Goal: Transaction & Acquisition: Purchase product/service

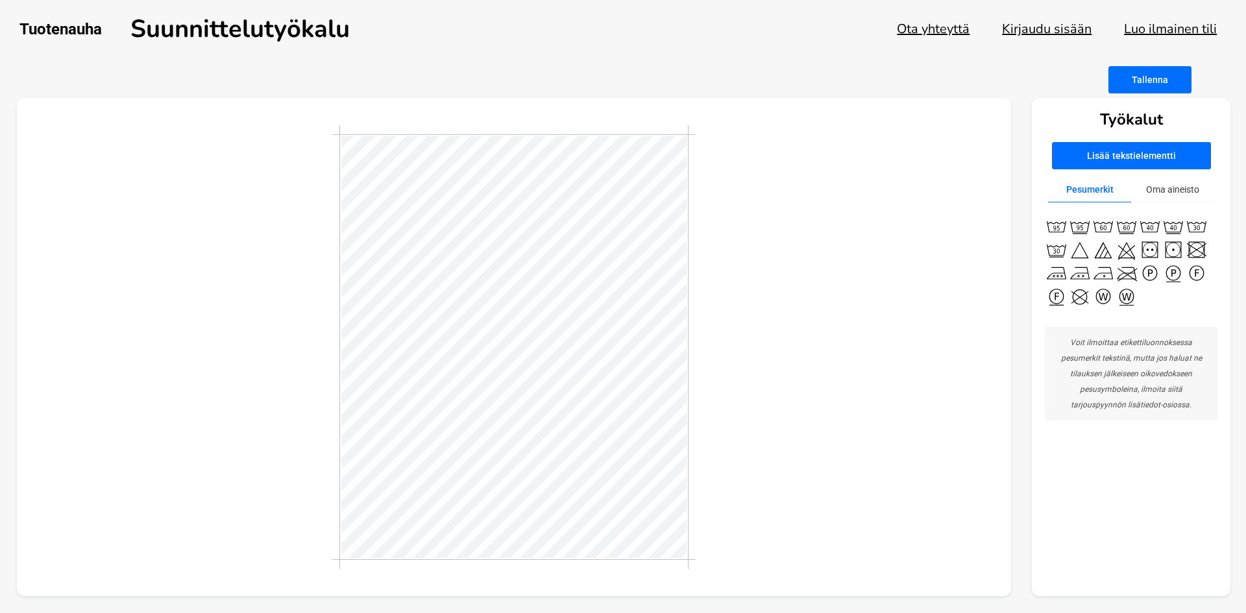
click at [1057, 29] on button "Kirjaudu sisään" at bounding box center [1047, 29] width 90 height 18
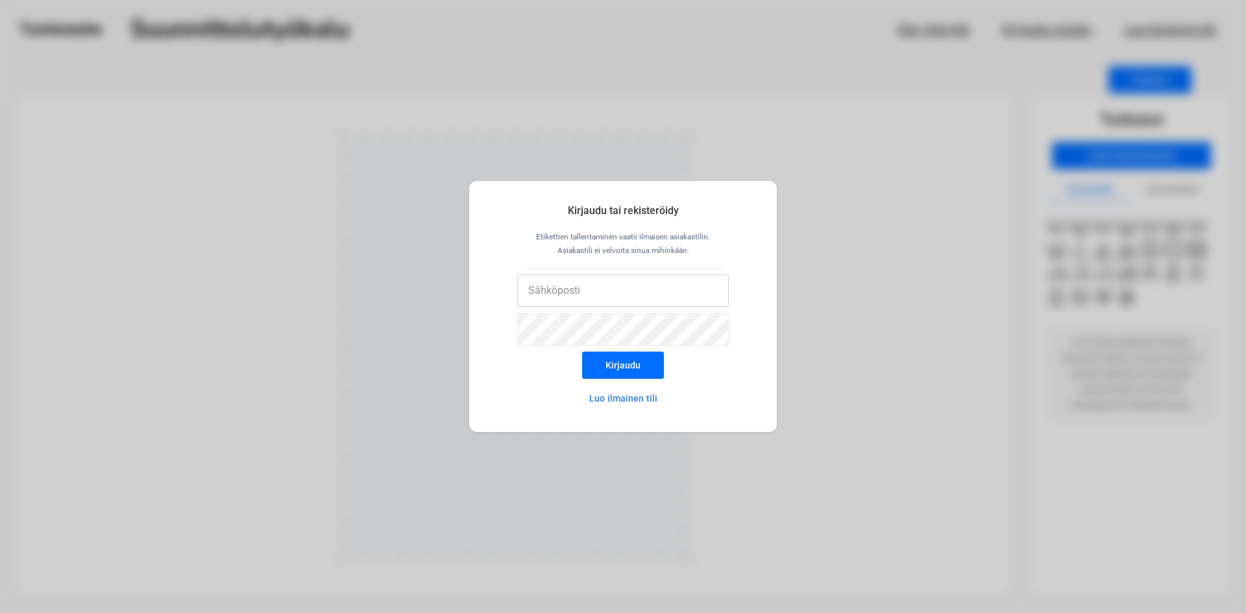
click at [647, 286] on input "email" at bounding box center [623, 291] width 212 height 32
type input "[EMAIL_ADDRESS][DOMAIN_NAME]"
click at [292, 346] on div "Kirjaudu tai rekisteröidy Etikettien tallentaminen vaatii ilmaisen asiakastilin…" at bounding box center [623, 306] width 1246 height 613
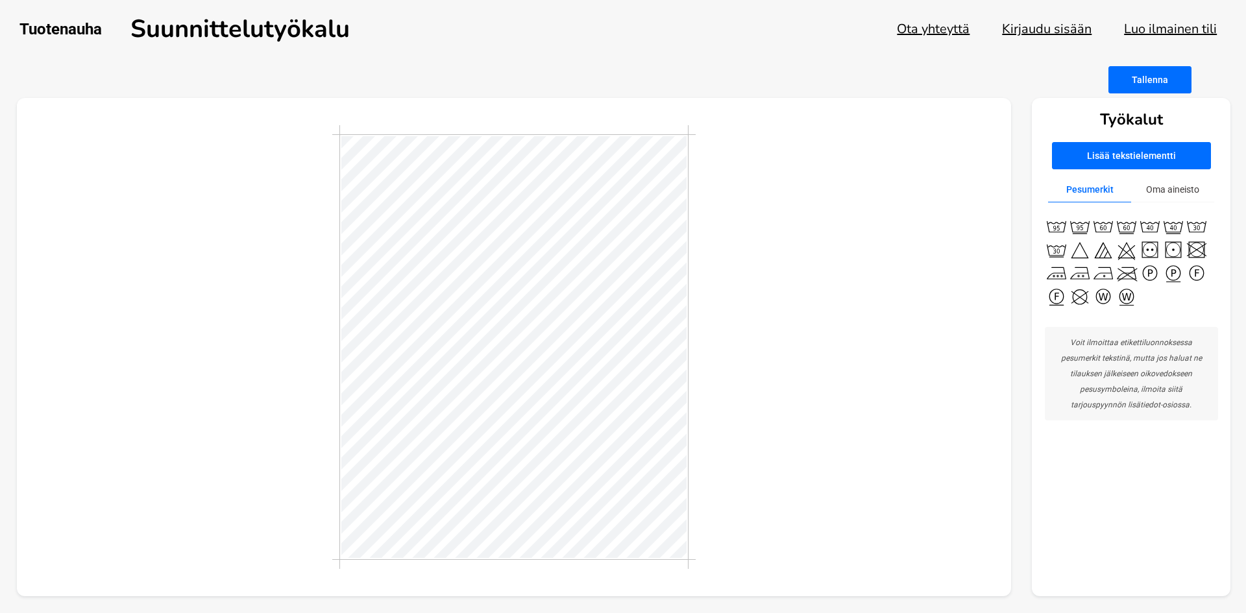
click at [1070, 22] on button "Kirjaudu sisään" at bounding box center [1047, 29] width 90 height 18
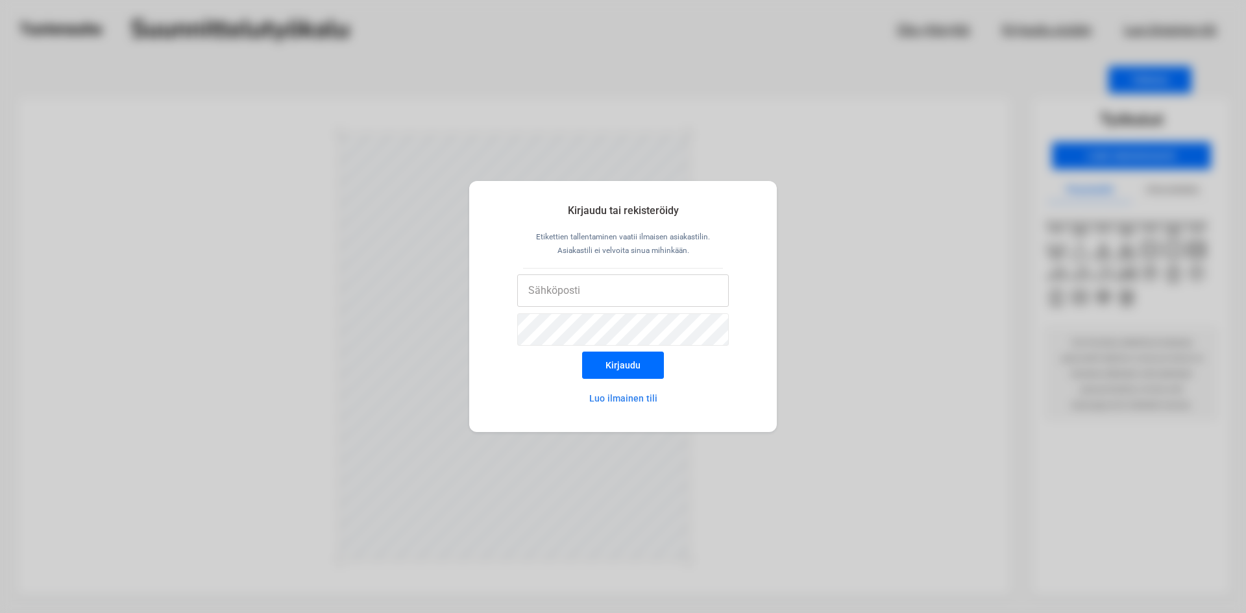
click at [683, 295] on input "email" at bounding box center [623, 291] width 212 height 32
type input "[EMAIL_ADDRESS][DOMAIN_NAME]"
click at [582, 352] on button "Kirjaudu" at bounding box center [623, 365] width 82 height 27
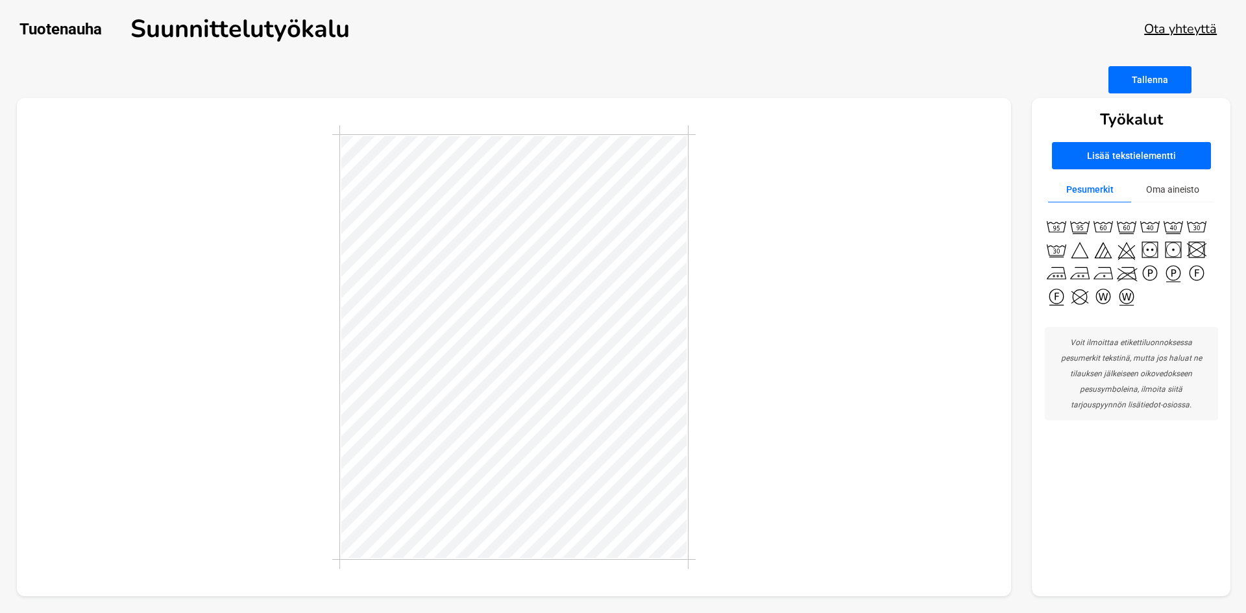
click at [341, 359] on div at bounding box center [514, 347] width 364 height 444
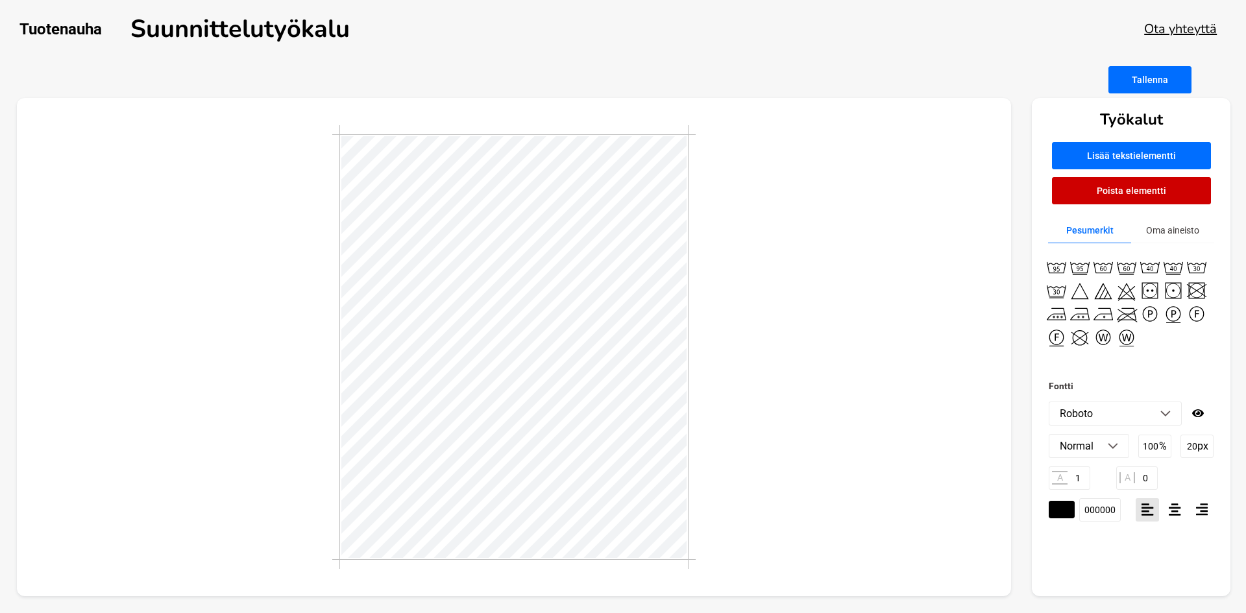
type textarea "matriaali"
click at [942, 371] on div at bounding box center [514, 347] width 995 height 499
click at [1168, 228] on button "Oma aineisto" at bounding box center [1172, 230] width 83 height 25
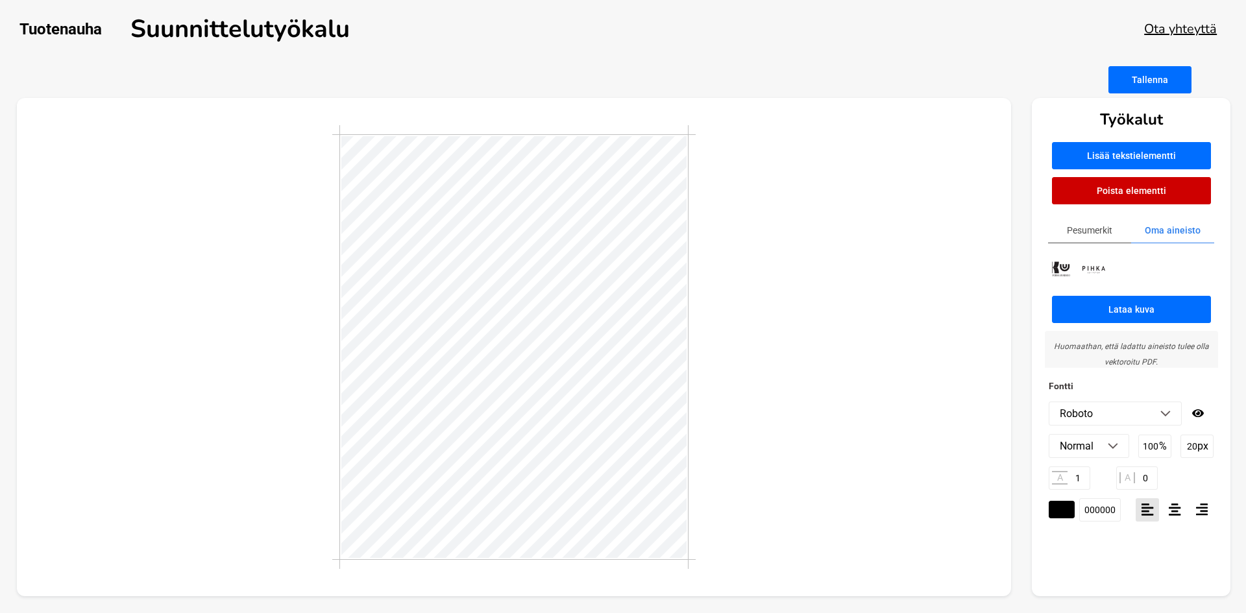
click at [1117, 280] on div at bounding box center [1131, 270] width 173 height 28
click at [1108, 299] on button "Lataa kuva" at bounding box center [1131, 309] width 159 height 27
click at [930, 308] on div at bounding box center [514, 347] width 995 height 499
click at [1177, 233] on button "Oma aineisto" at bounding box center [1172, 230] width 83 height 25
click at [1089, 296] on button "Lataa kuva" at bounding box center [1131, 309] width 159 height 27
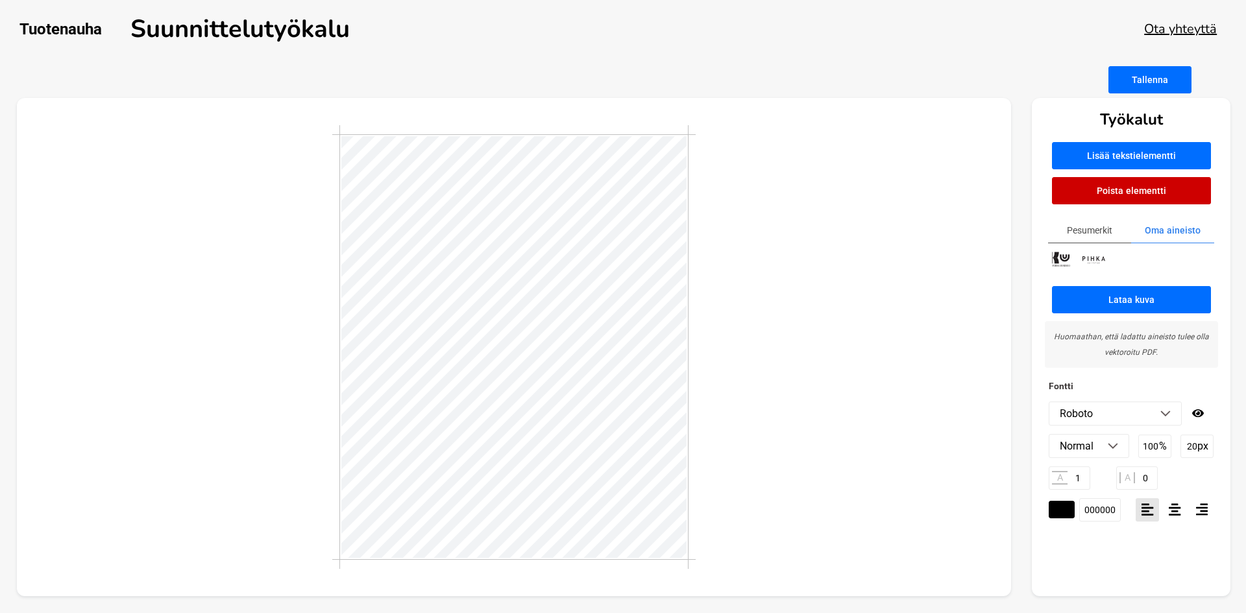
scroll to position [0, 0]
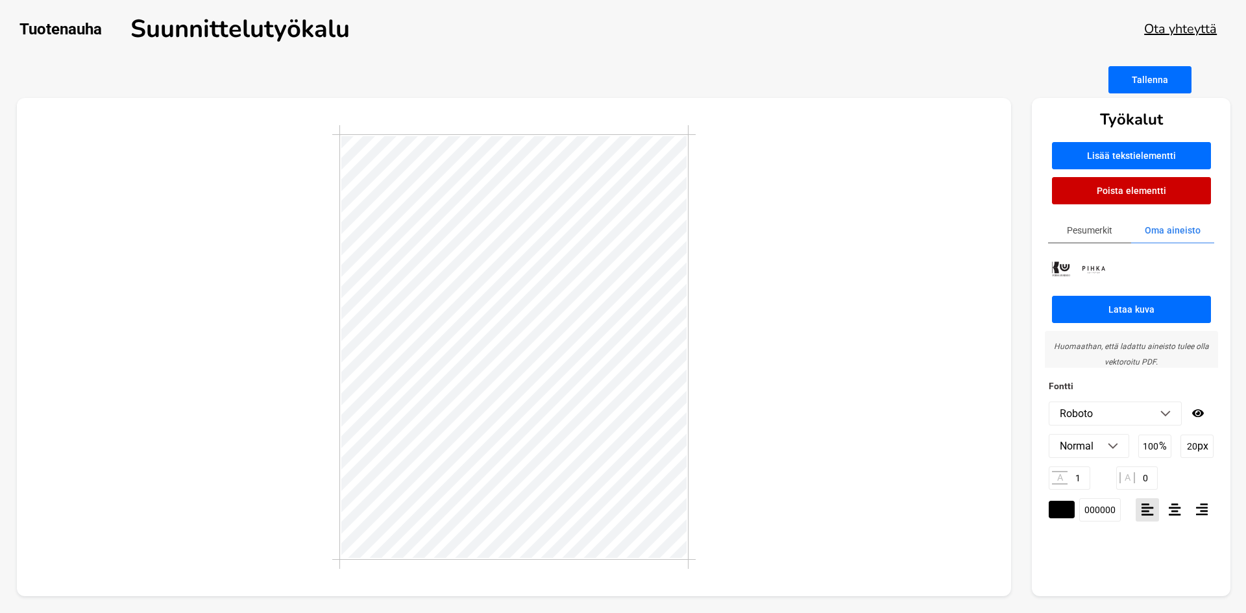
click at [1078, 268] on img at bounding box center [1094, 269] width 32 height 15
click at [1085, 268] on img at bounding box center [1094, 269] width 32 height 15
click at [808, 380] on div at bounding box center [514, 347] width 995 height 499
click at [1180, 77] on button "Tallenna" at bounding box center [1150, 79] width 83 height 27
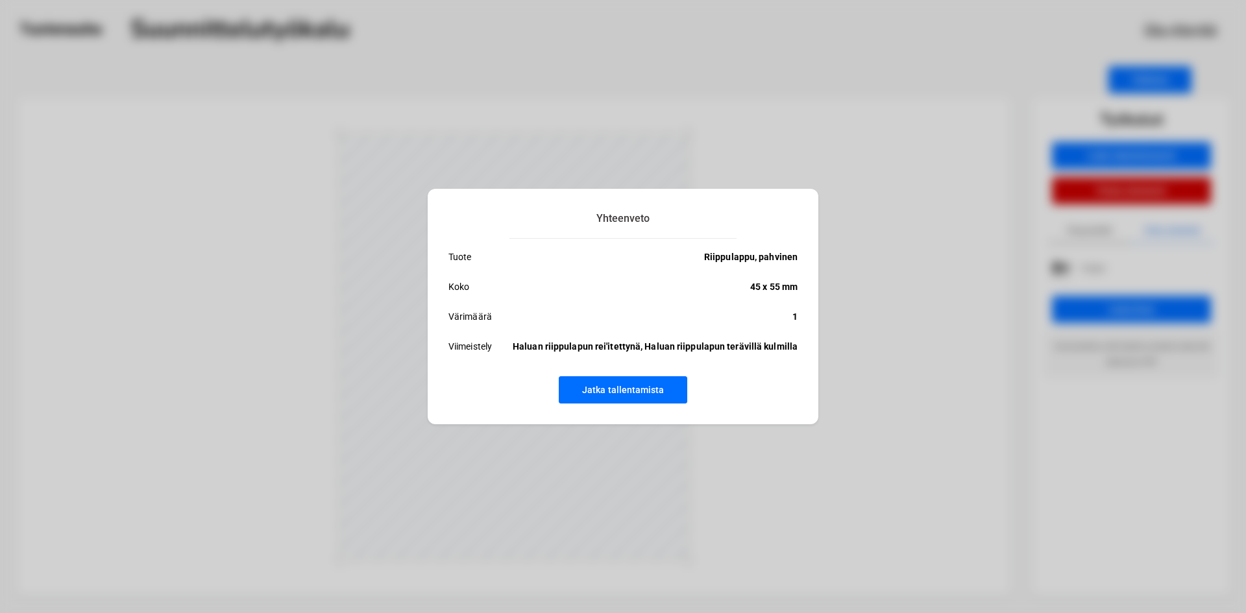
click at [1004, 382] on div "Yhteenveto Tuote Riippulappu, pahvinen Koko 45 x 55 mm Värimäärä 1 Viimeistely …" at bounding box center [623, 306] width 1246 height 613
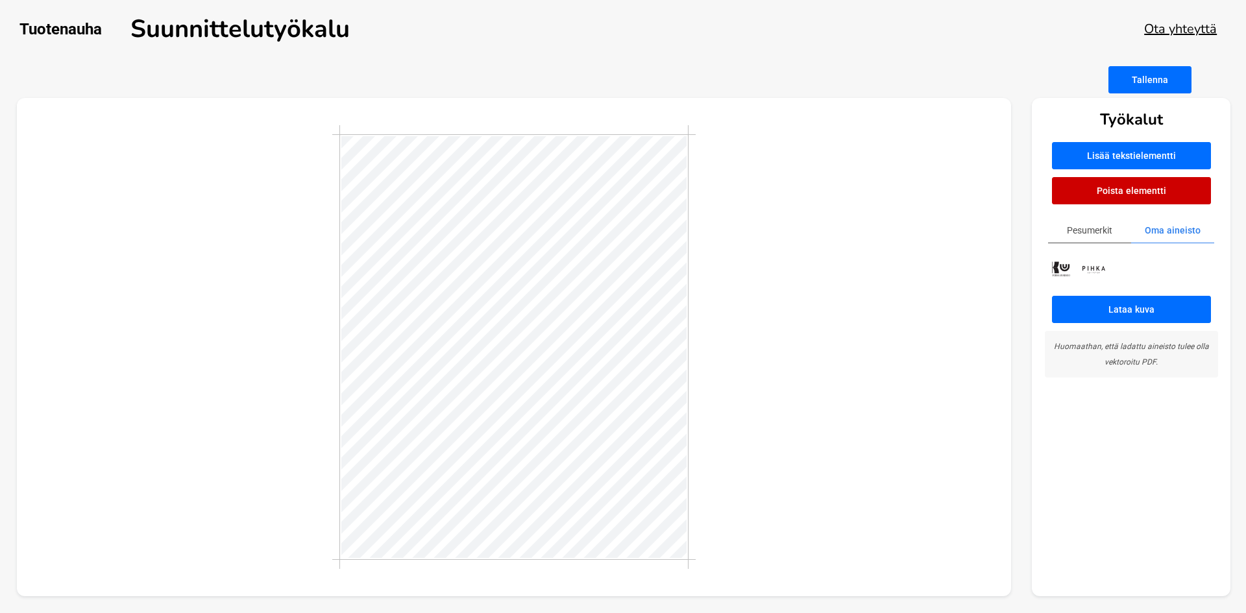
click at [1108, 193] on button "Poista elementti" at bounding box center [1131, 190] width 159 height 27
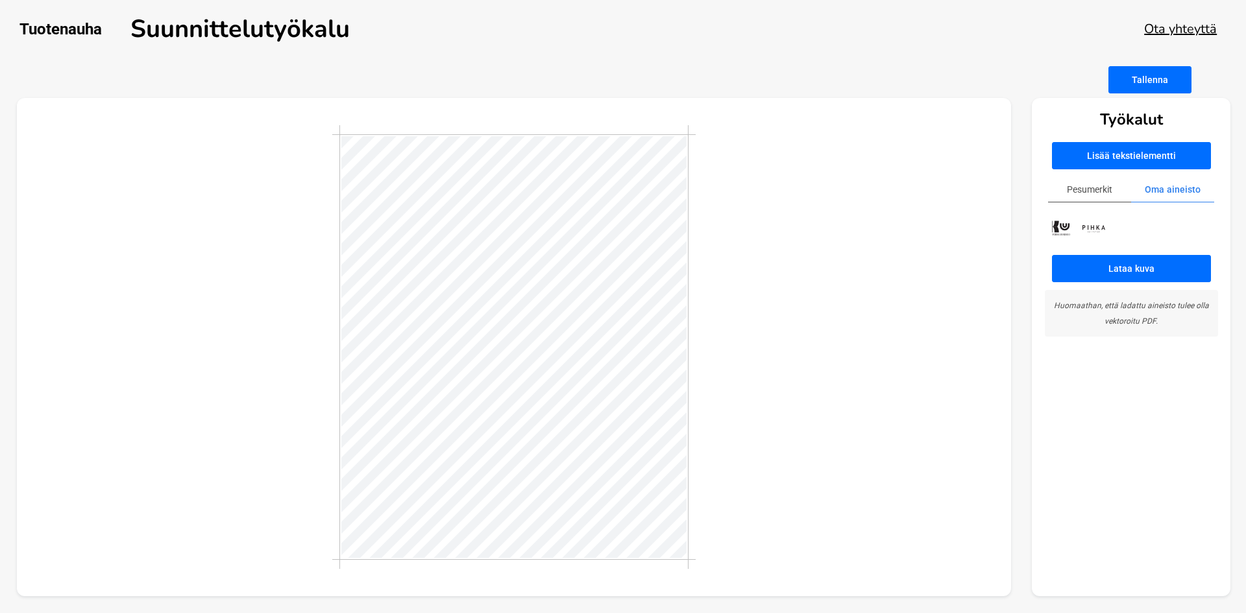
click at [1174, 84] on button "Tallenna" at bounding box center [1150, 79] width 83 height 27
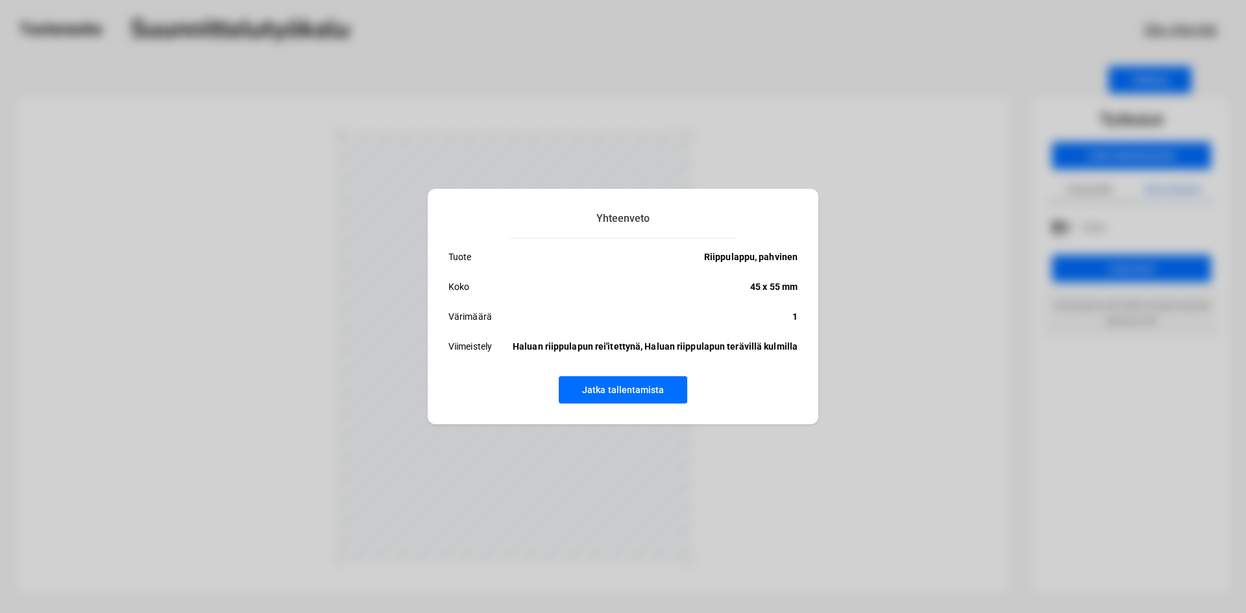
click at [677, 347] on p "Haluan riippulapun rei'itettynä, Haluan riippulapun terävillä kulmilla" at bounding box center [655, 347] width 285 height 16
click at [613, 296] on ul "Tuote Riippulappu, pahvinen Koko 45 x 55 mm Värimäärä 1 Viimeistely Haluan riip…" at bounding box center [623, 308] width 349 height 119
click at [238, 93] on div "Yhteenveto Tuote Riippulappu, pahvinen Koko 45 x 55 mm Värimäärä 1 Viimeistely …" at bounding box center [623, 306] width 1246 height 613
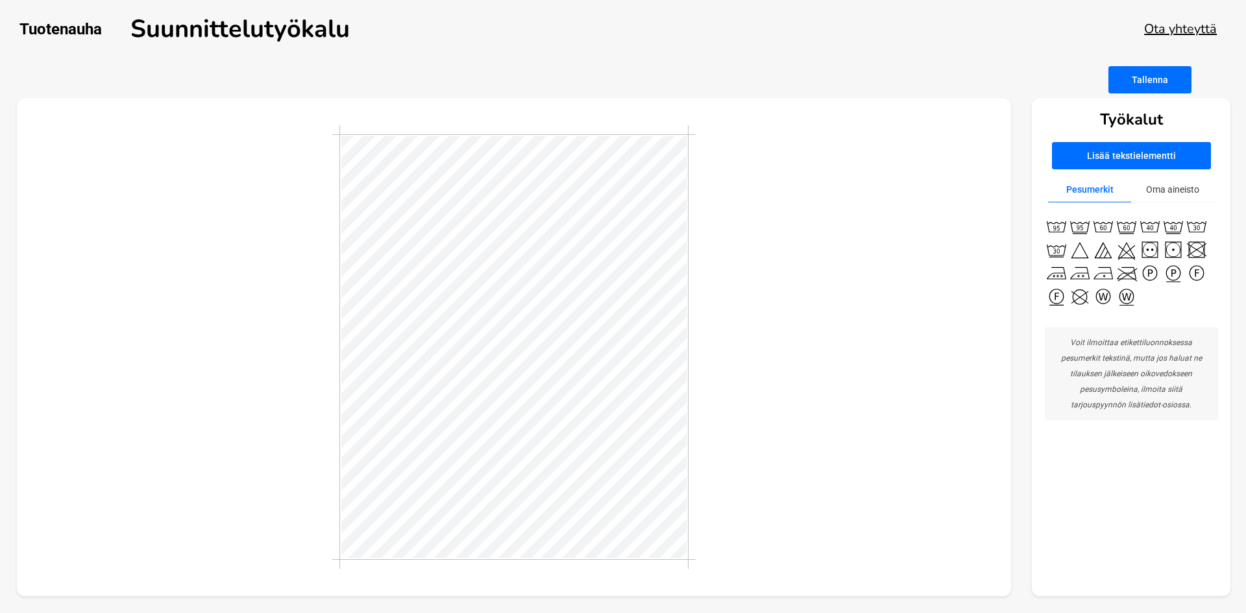
click at [1168, 183] on button "Oma aineisto" at bounding box center [1172, 189] width 83 height 25
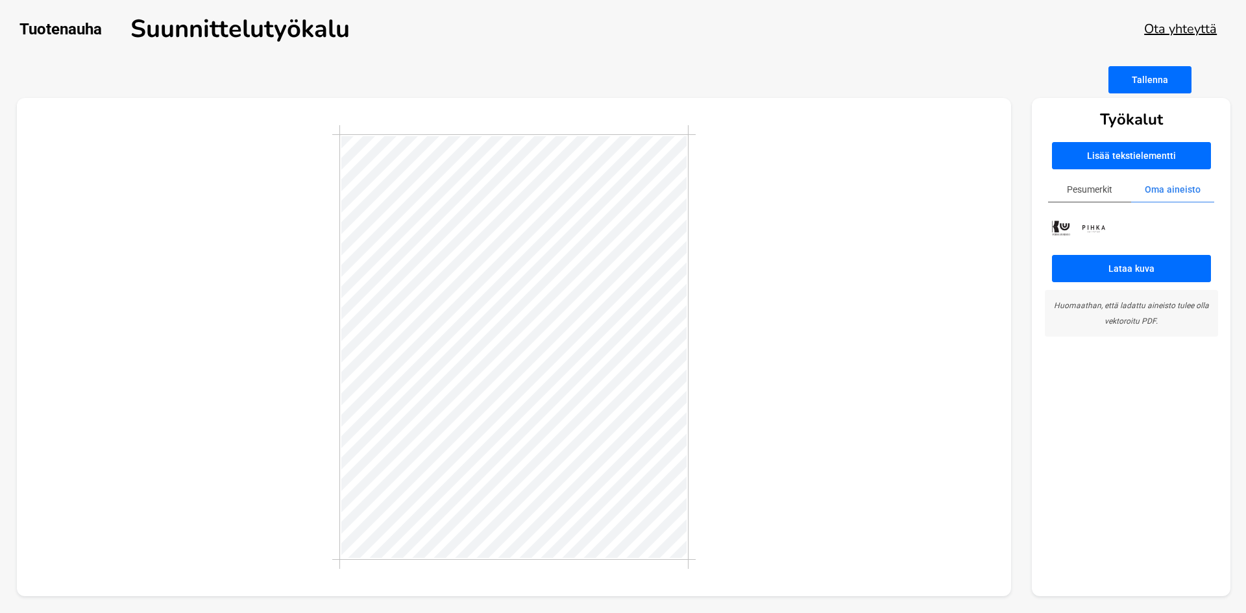
click at [1094, 227] on img at bounding box center [1094, 228] width 32 height 15
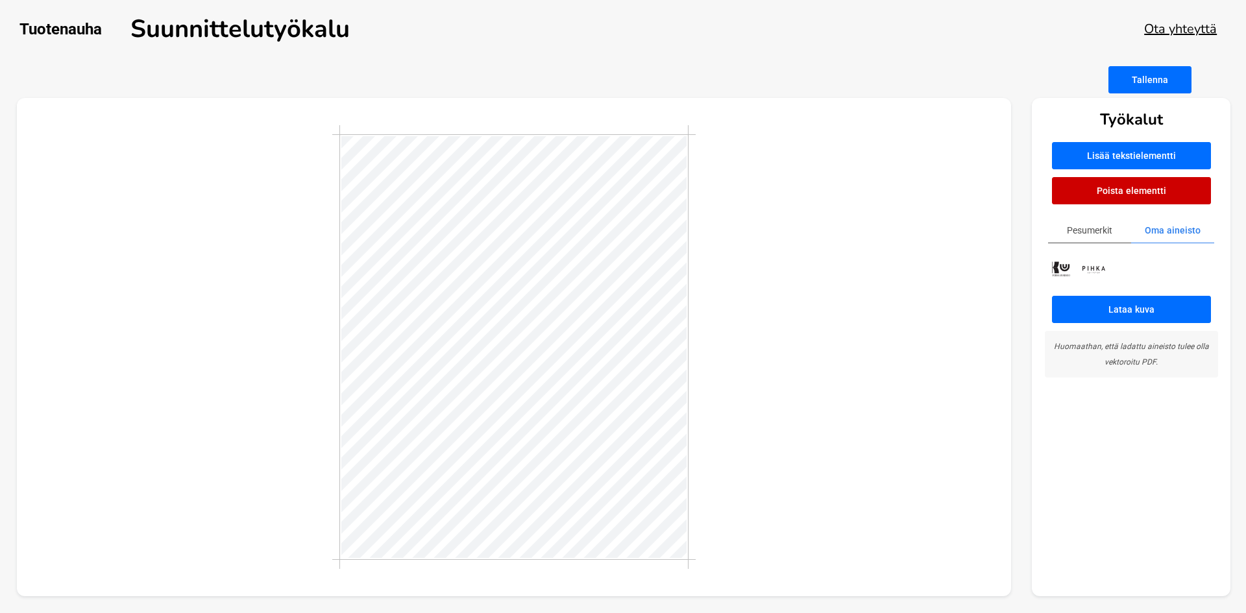
click at [822, 313] on div at bounding box center [514, 347] width 995 height 499
click at [965, 424] on div at bounding box center [514, 347] width 995 height 499
click at [1144, 95] on main "Tallenna Työkalut Lisää tekstielementti Poista elementti Pesumerkit Oma aineist…" at bounding box center [623, 339] width 1246 height 547
click at [1144, 79] on button "Tallenna" at bounding box center [1150, 79] width 83 height 27
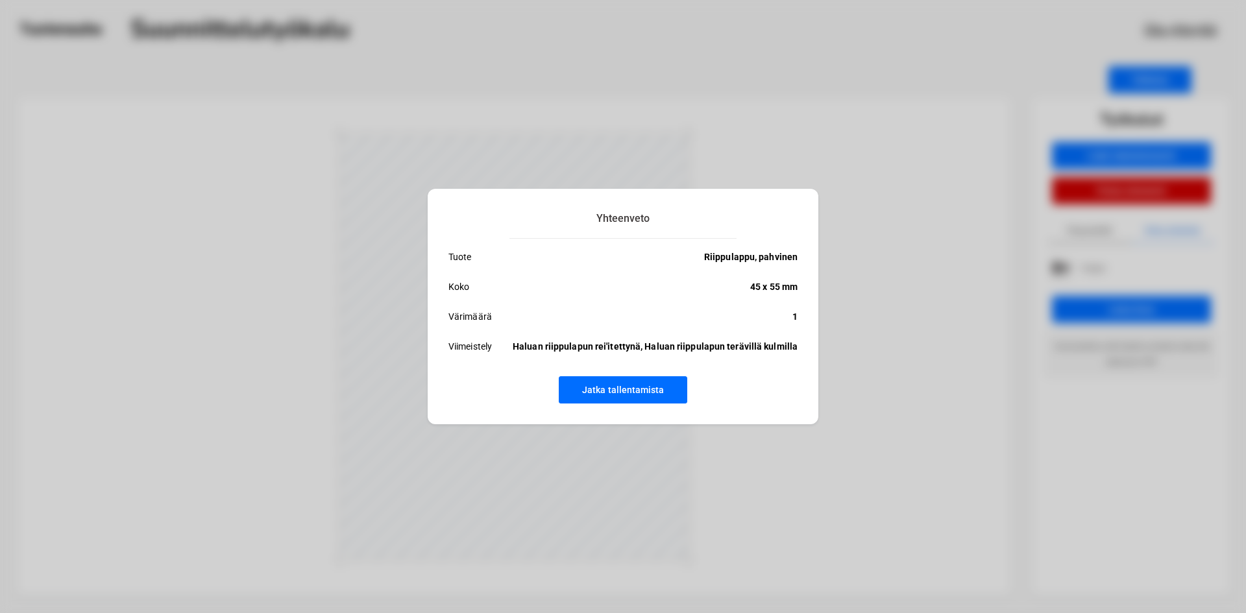
click at [648, 383] on button "Jatka tallentamista" at bounding box center [623, 390] width 129 height 27
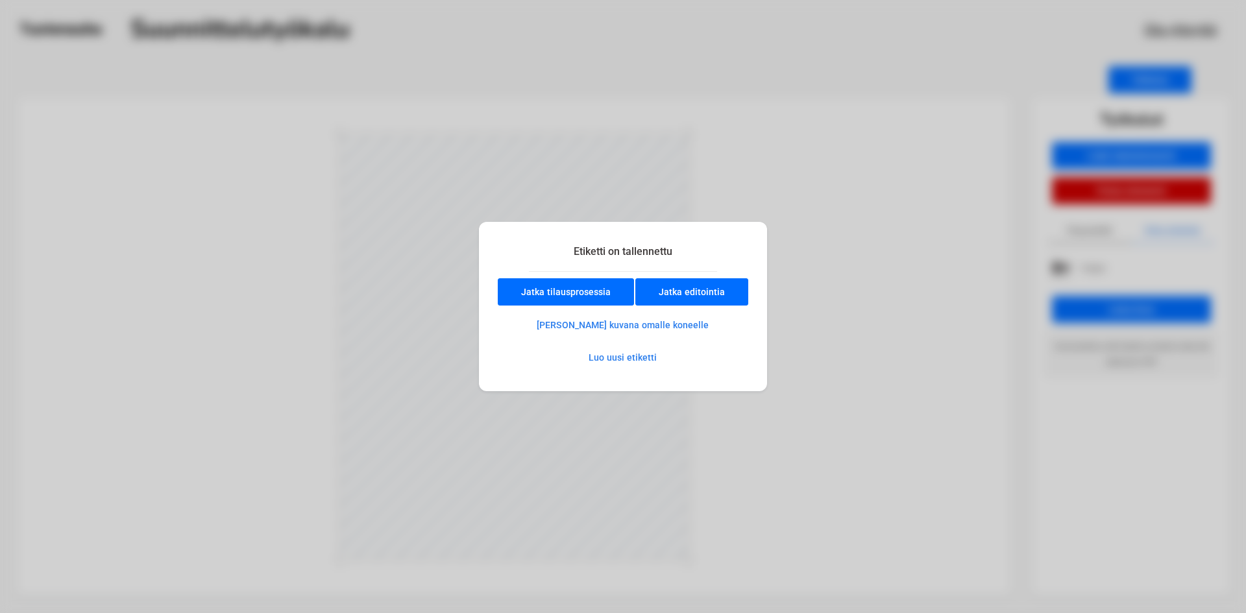
click at [593, 293] on button "Jatka tilausprosessia" at bounding box center [566, 291] width 136 height 27
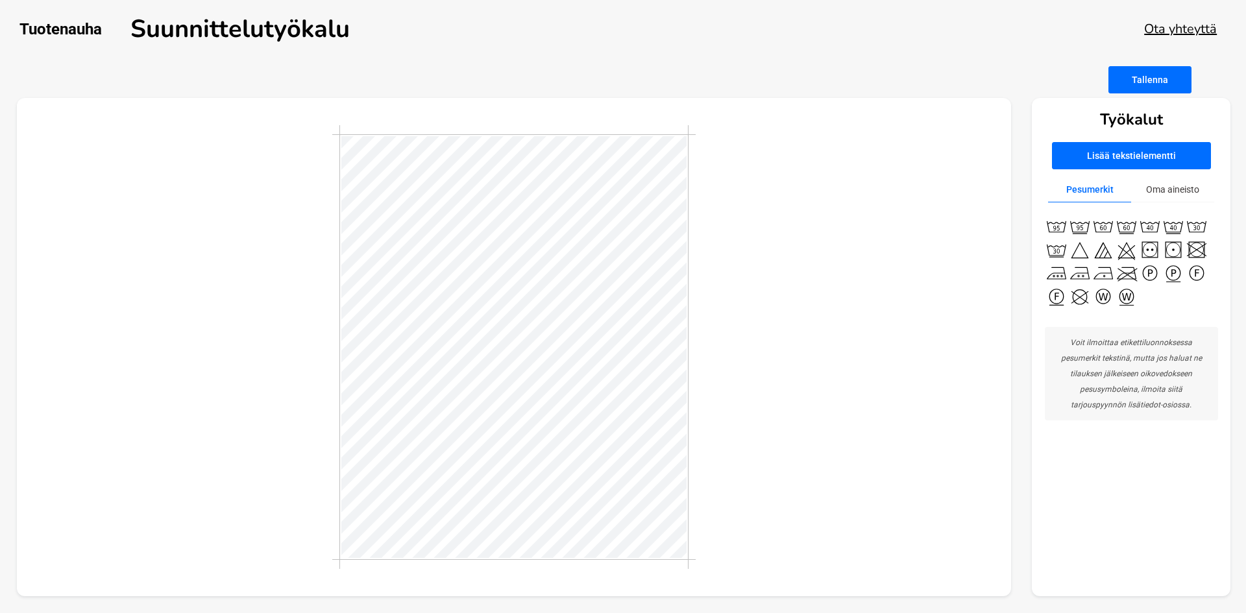
click at [1146, 69] on button "Tallenna" at bounding box center [1150, 79] width 83 height 27
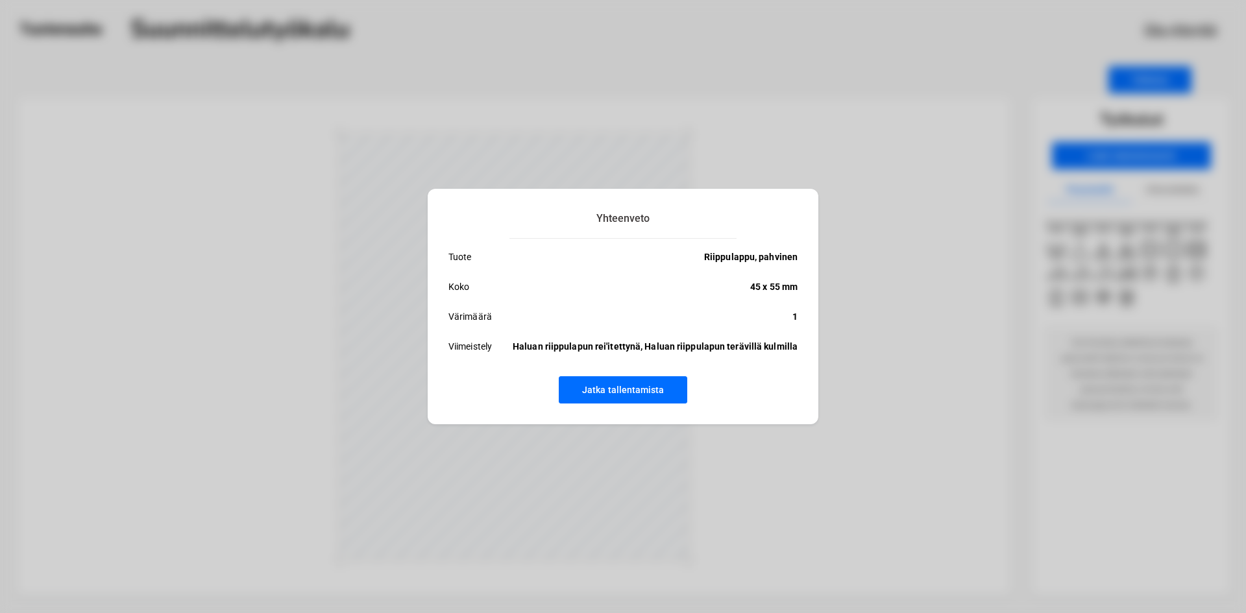
click at [616, 404] on div "Yhteenveto Tuote Riippulappu, pahvinen Koko 45 x 55 mm Värimäärä 1 Viimeistely …" at bounding box center [623, 307] width 391 height 236
click at [617, 396] on button "Jatka tallentamista" at bounding box center [623, 390] width 129 height 27
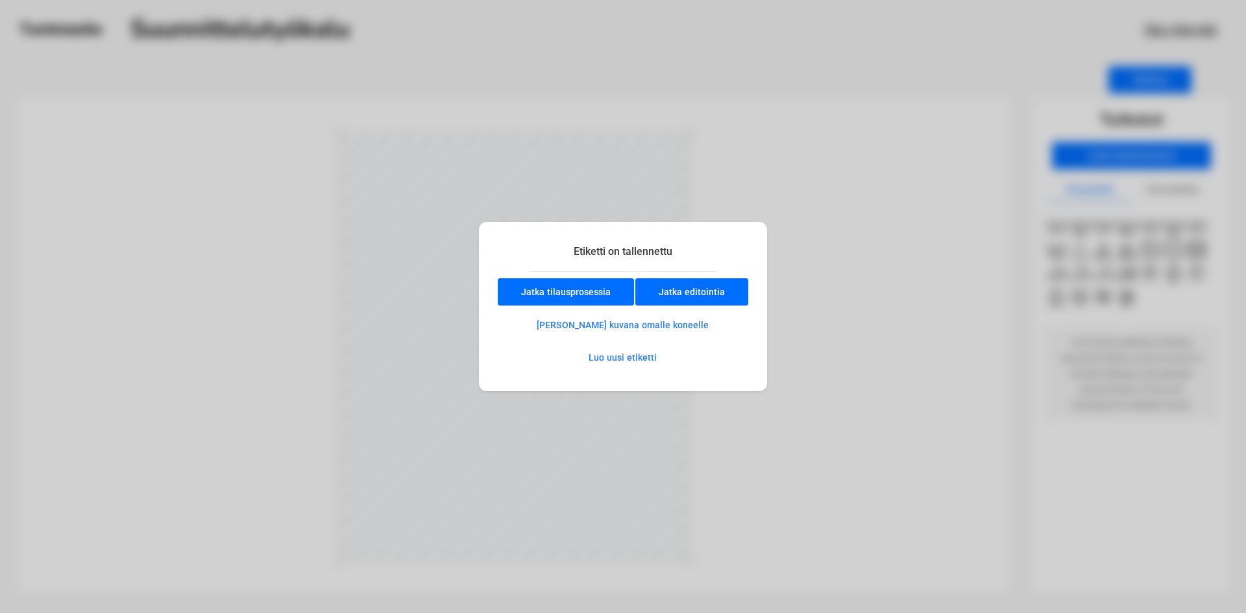
click at [648, 346] on button "Luo uusi etiketti" at bounding box center [623, 358] width 114 height 26
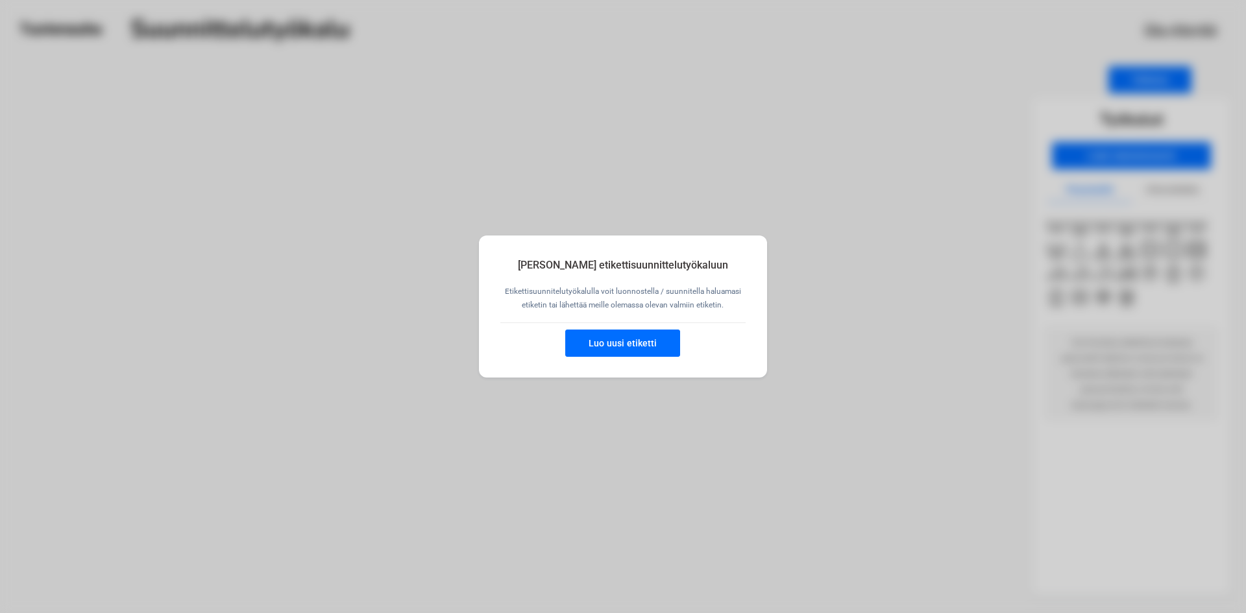
click at [650, 337] on button "Luo uusi etiketti" at bounding box center [622, 343] width 115 height 27
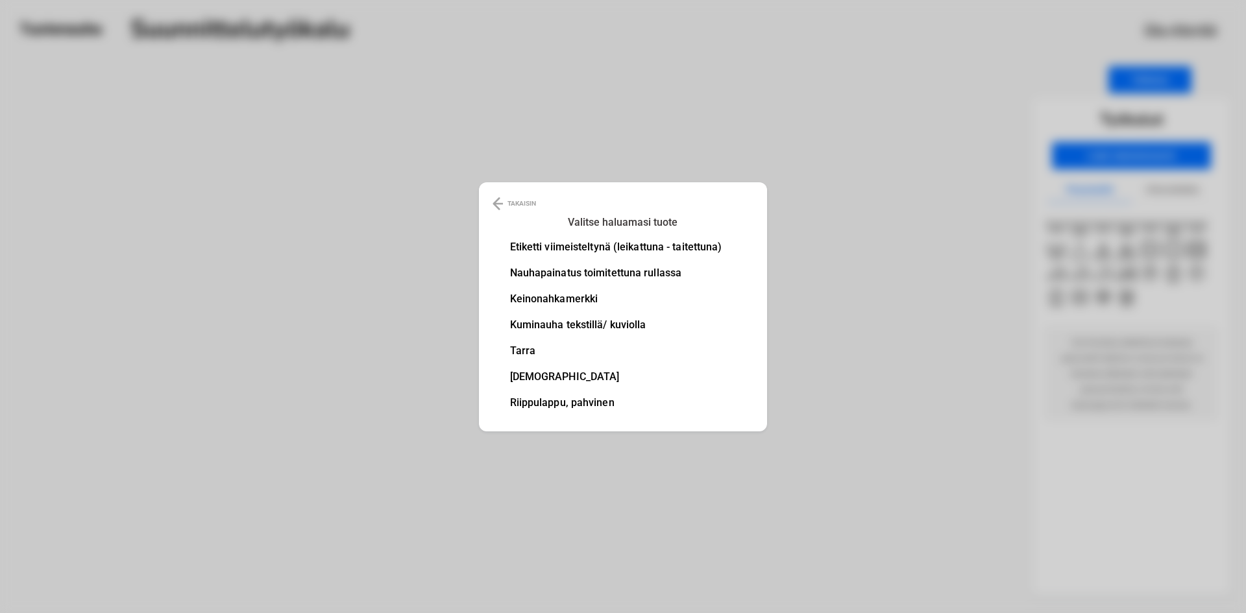
click at [565, 296] on li "Keinonahkamerkki" at bounding box center [616, 299] width 212 height 10
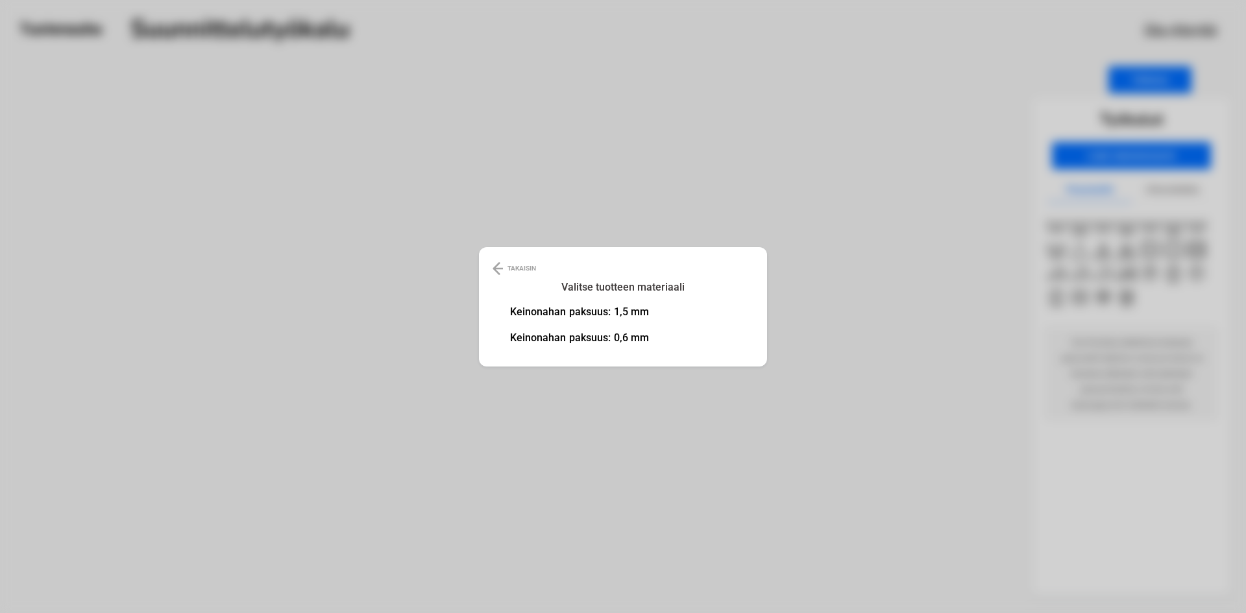
click at [569, 333] on li "Keinonahan paksuus: 0,6 mm" at bounding box center [580, 338] width 140 height 10
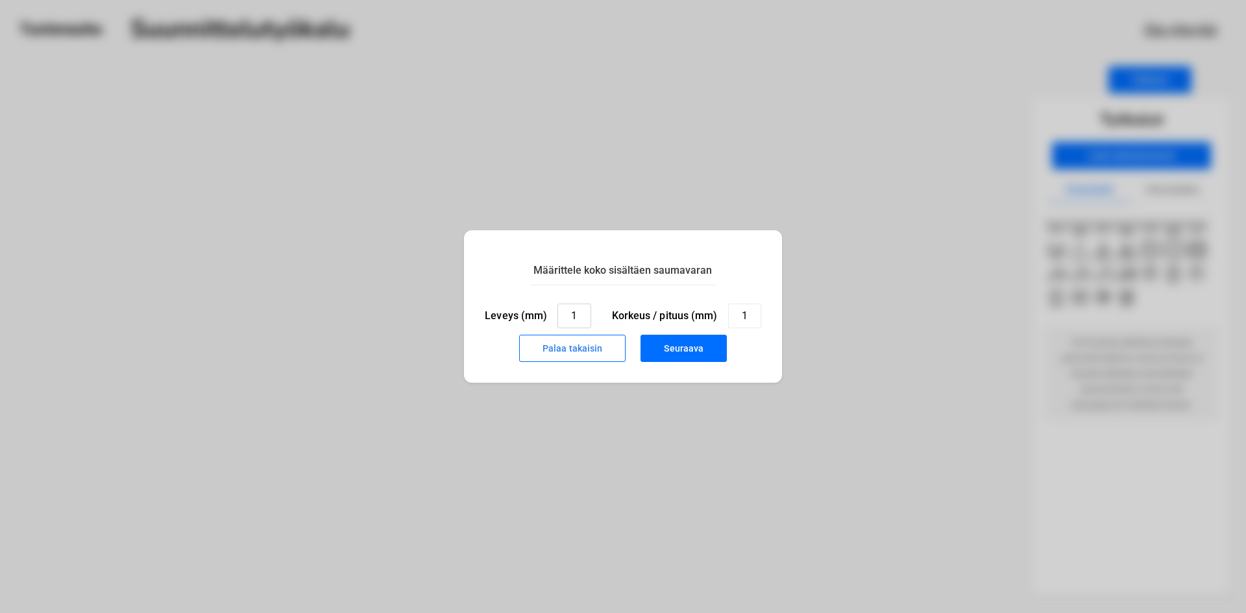
click at [580, 317] on input "1" at bounding box center [574, 316] width 33 height 25
type input "30"
click at [663, 338] on button "Seuraava" at bounding box center [684, 348] width 86 height 27
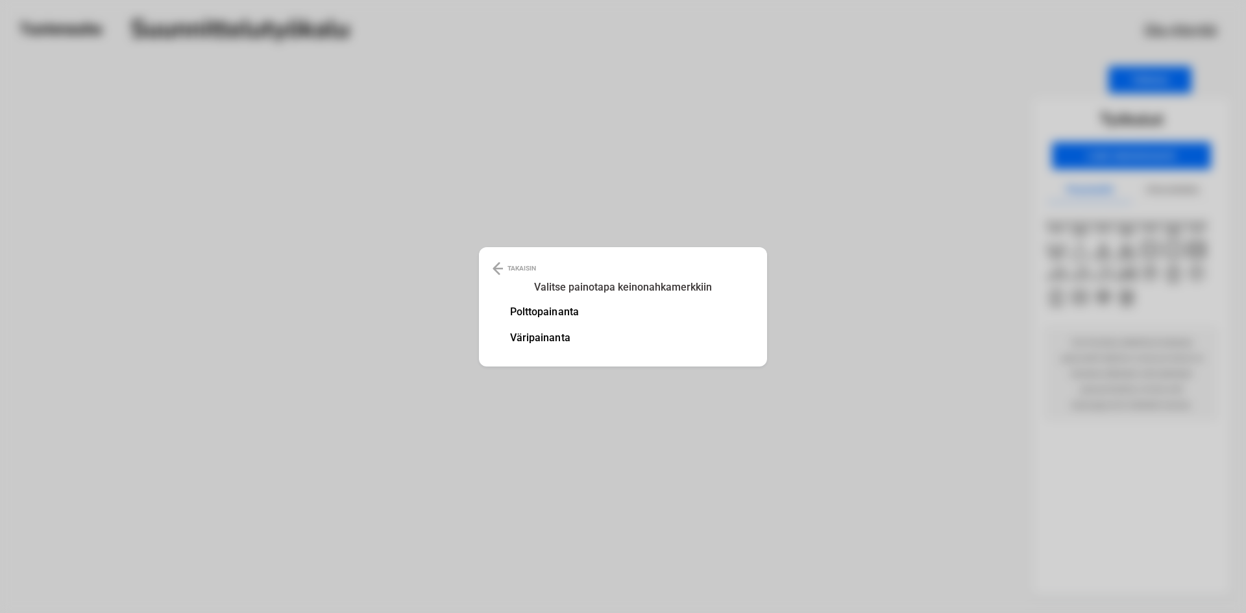
click at [558, 315] on li "Polttopainanta" at bounding box center [544, 312] width 69 height 10
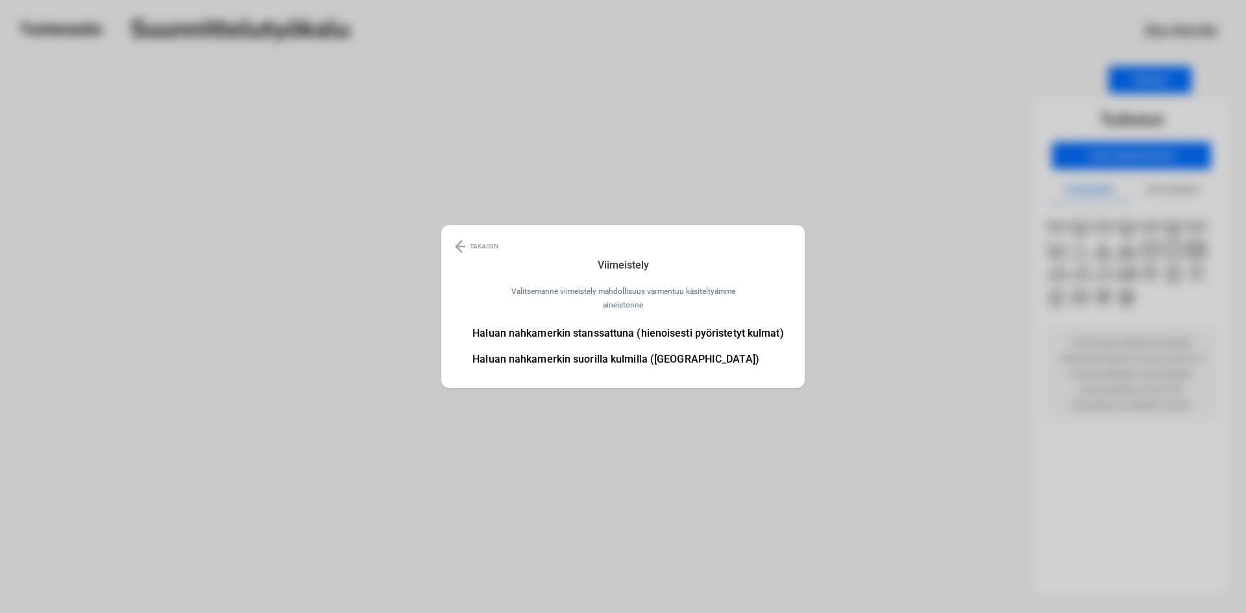
click at [591, 331] on li "Haluan nahkamerkin stanssattuna (hienoisesti pyöristetyt kulmat)" at bounding box center [628, 333] width 311 height 10
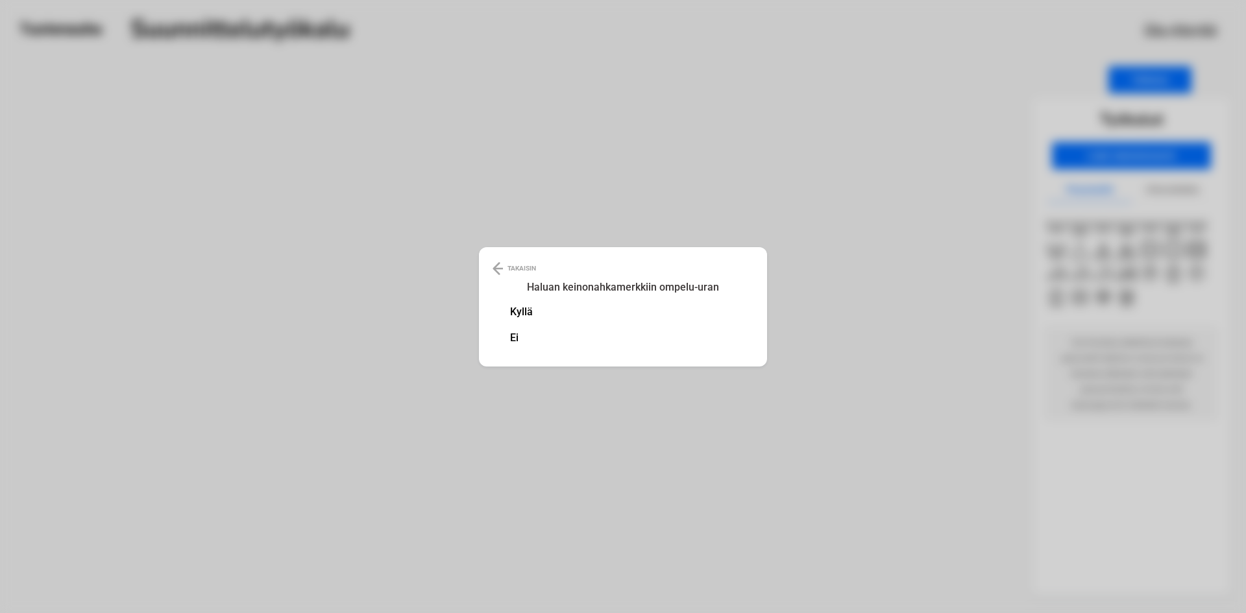
click at [526, 311] on li "Kyllä" at bounding box center [521, 312] width 23 height 10
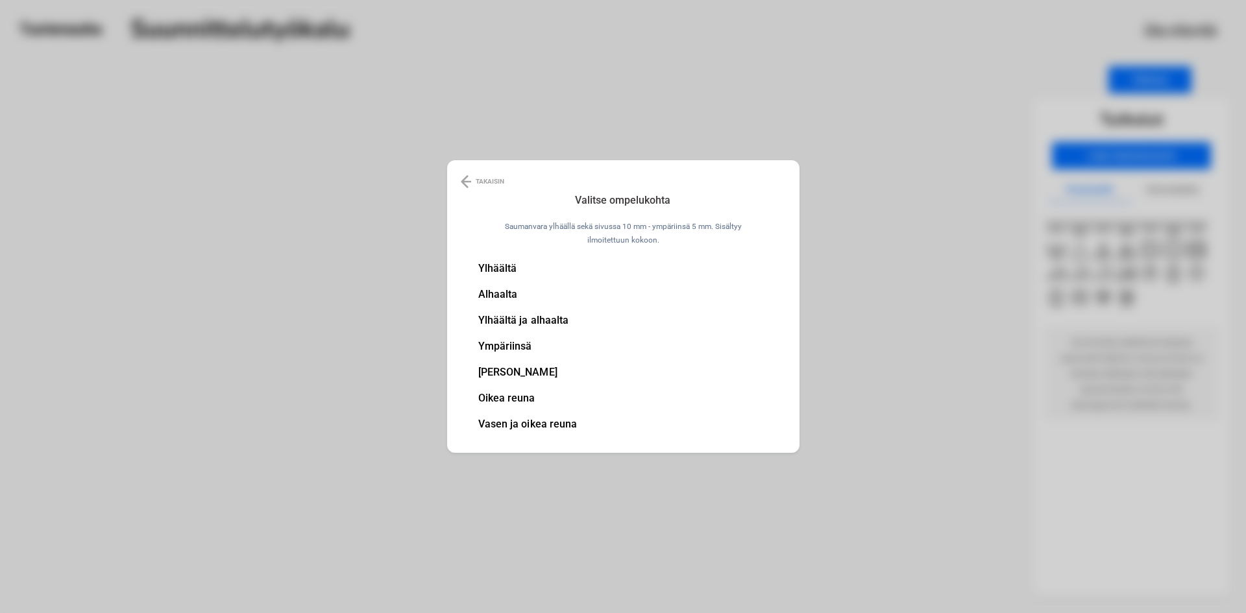
click at [512, 345] on li "Ympäriinsä" at bounding box center [527, 346] width 99 height 10
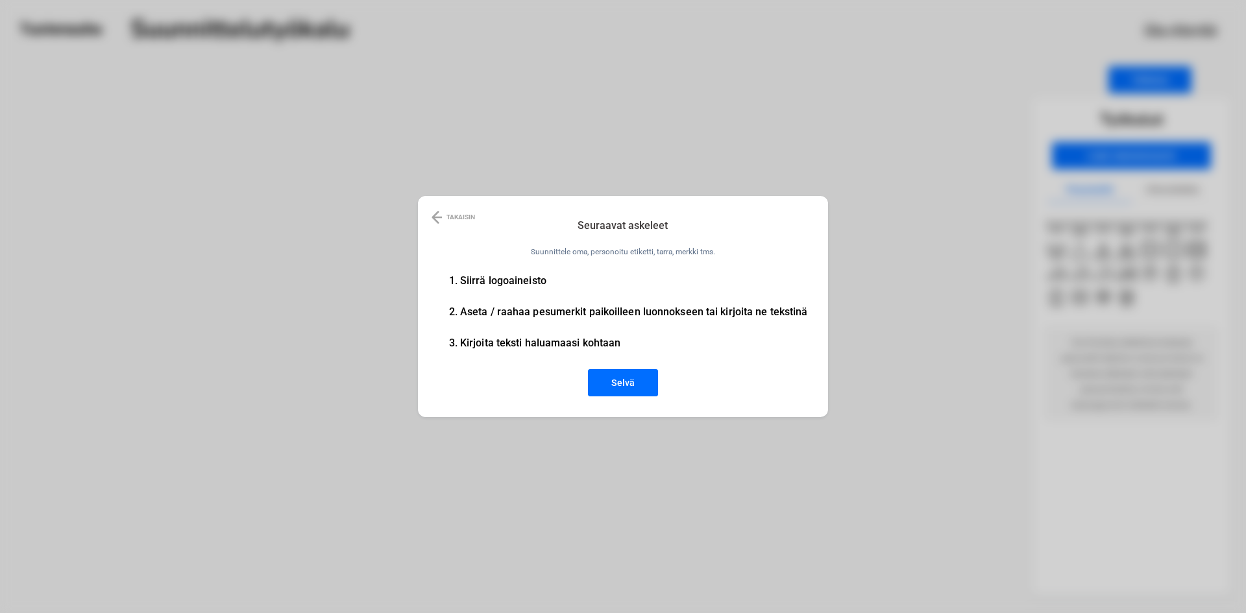
click at [614, 388] on button "Selvä" at bounding box center [623, 382] width 70 height 27
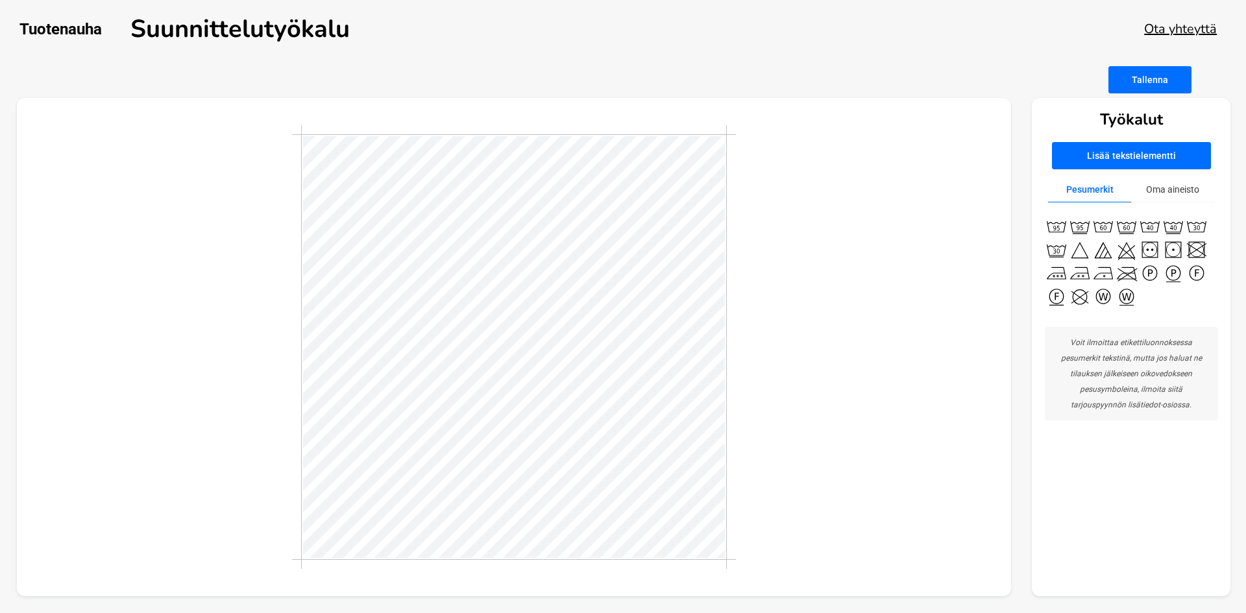
click at [1171, 184] on button "Oma aineisto" at bounding box center [1172, 189] width 83 height 25
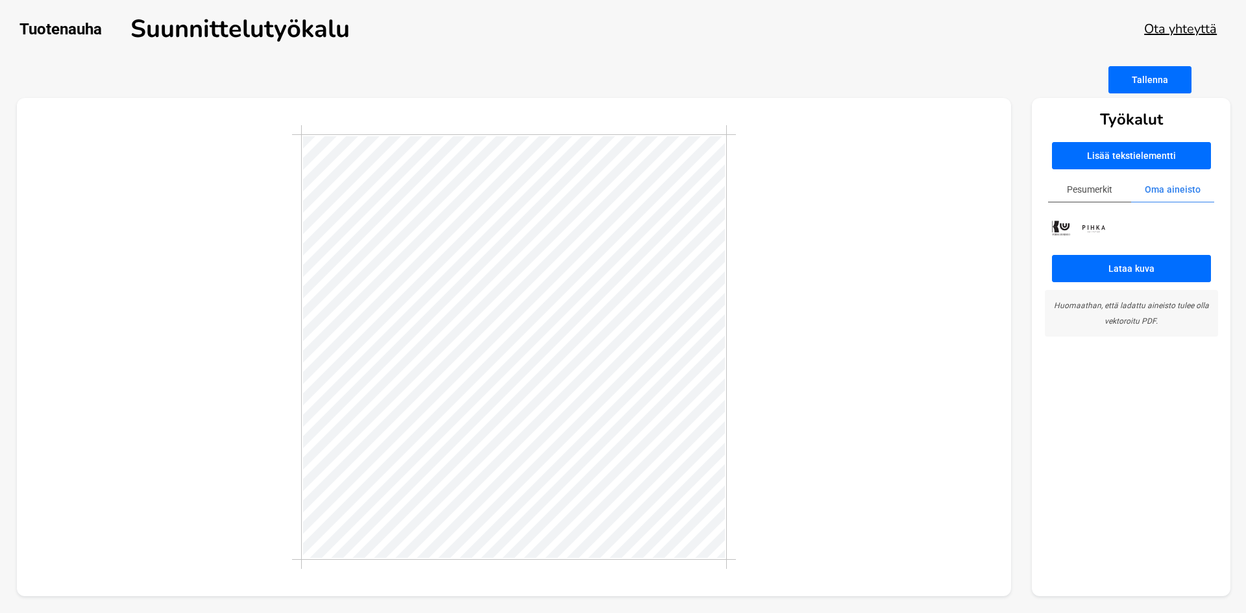
click at [1115, 235] on div at bounding box center [1131, 229] width 173 height 28
click at [1111, 230] on div at bounding box center [1131, 229] width 173 height 28
click at [1104, 228] on img at bounding box center [1094, 228] width 32 height 15
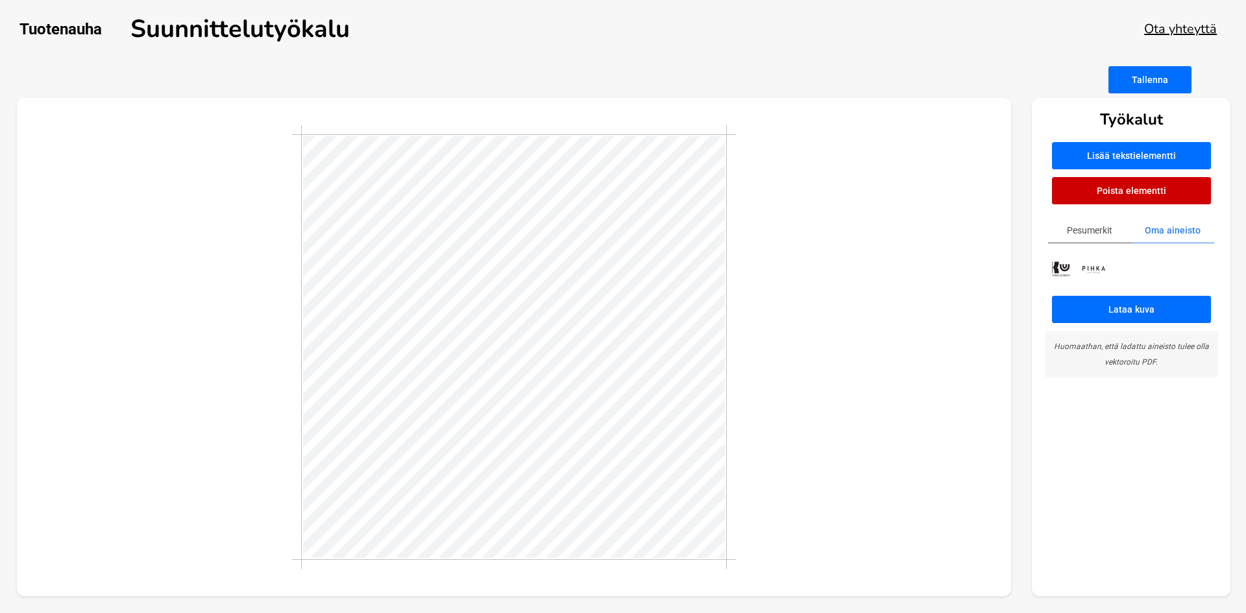
click at [855, 372] on div at bounding box center [514, 347] width 995 height 499
click at [1174, 82] on button "Tallenna" at bounding box center [1150, 79] width 83 height 27
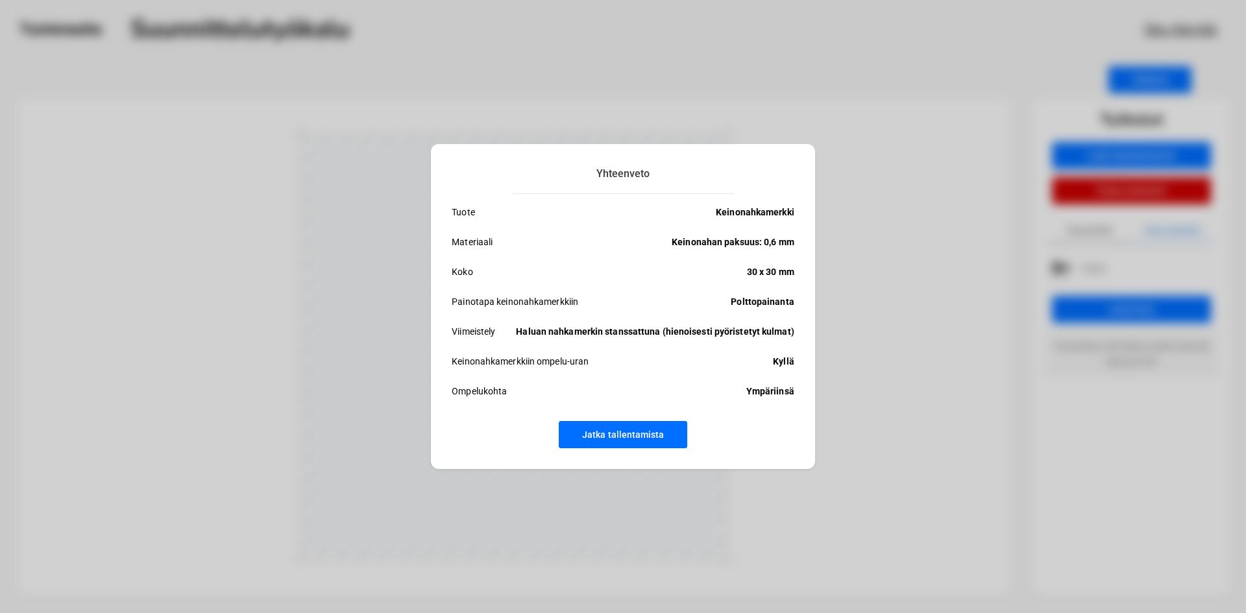
click at [645, 443] on button "Jatka tallentamista" at bounding box center [623, 434] width 129 height 27
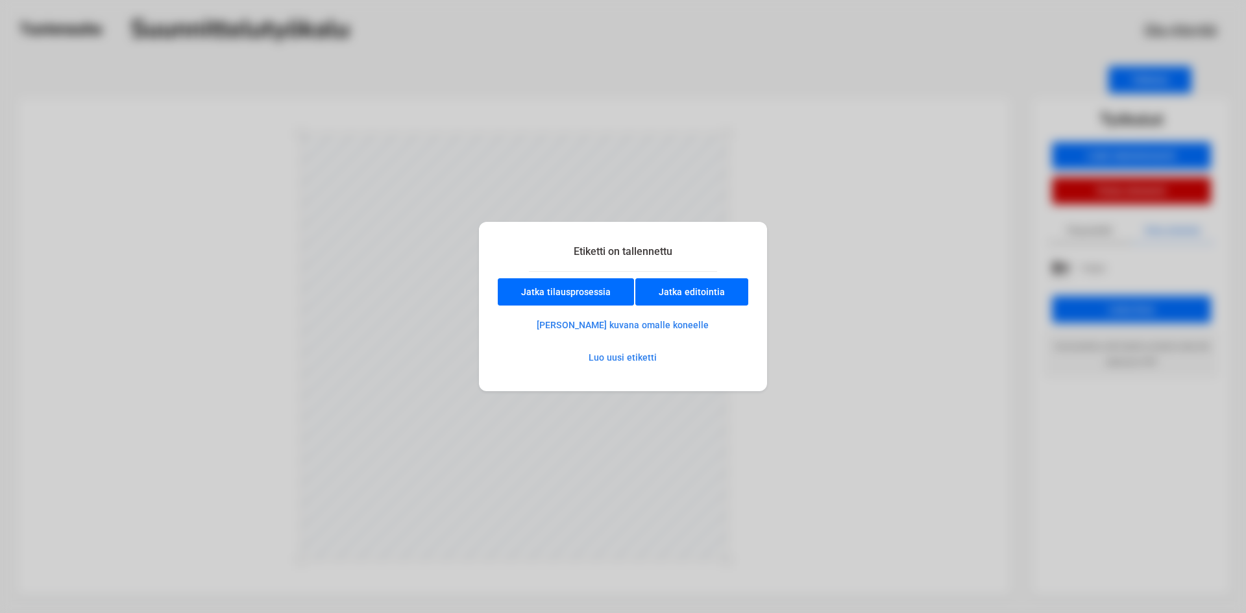
click at [539, 277] on div "Etiketti on tallennettu Jatka tilausprosessia Jatka editointia Tallenna kuvana …" at bounding box center [623, 306] width 289 height 169
click at [542, 284] on button "Jatka tilausprosessia" at bounding box center [566, 291] width 136 height 27
